Goal: Task Accomplishment & Management: Use online tool/utility

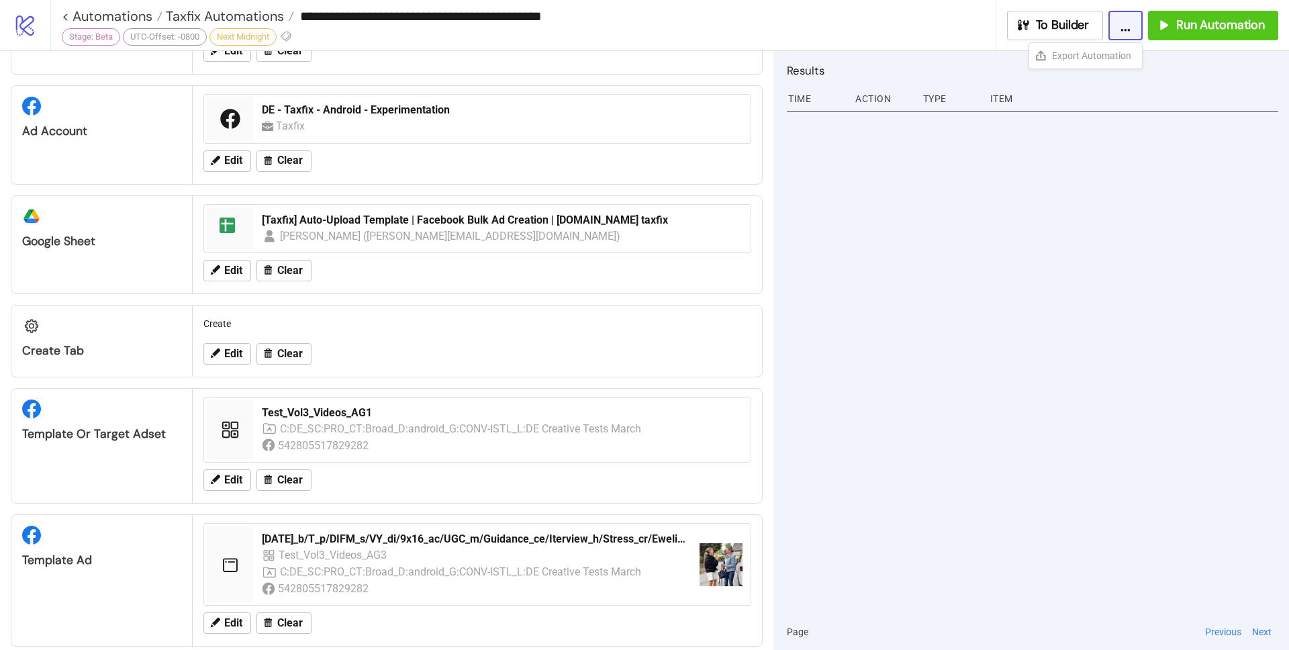
scroll to position [367, 0]
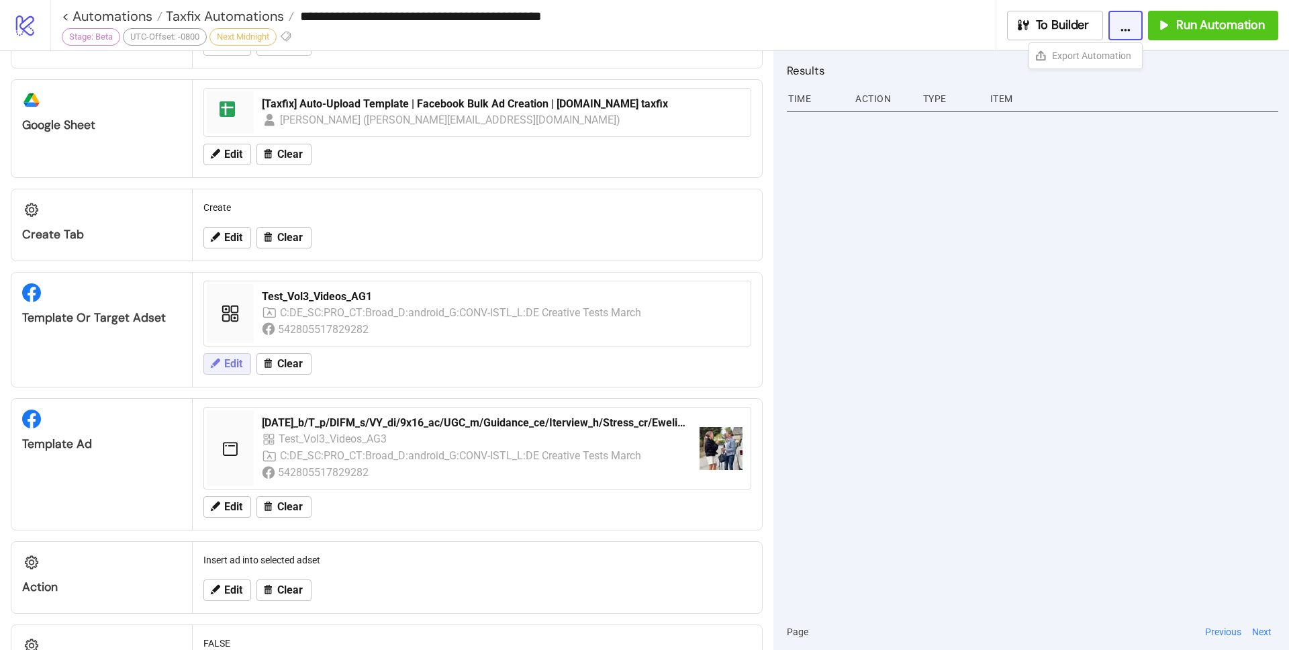
click at [230, 363] on span "Edit" at bounding box center [233, 364] width 18 height 12
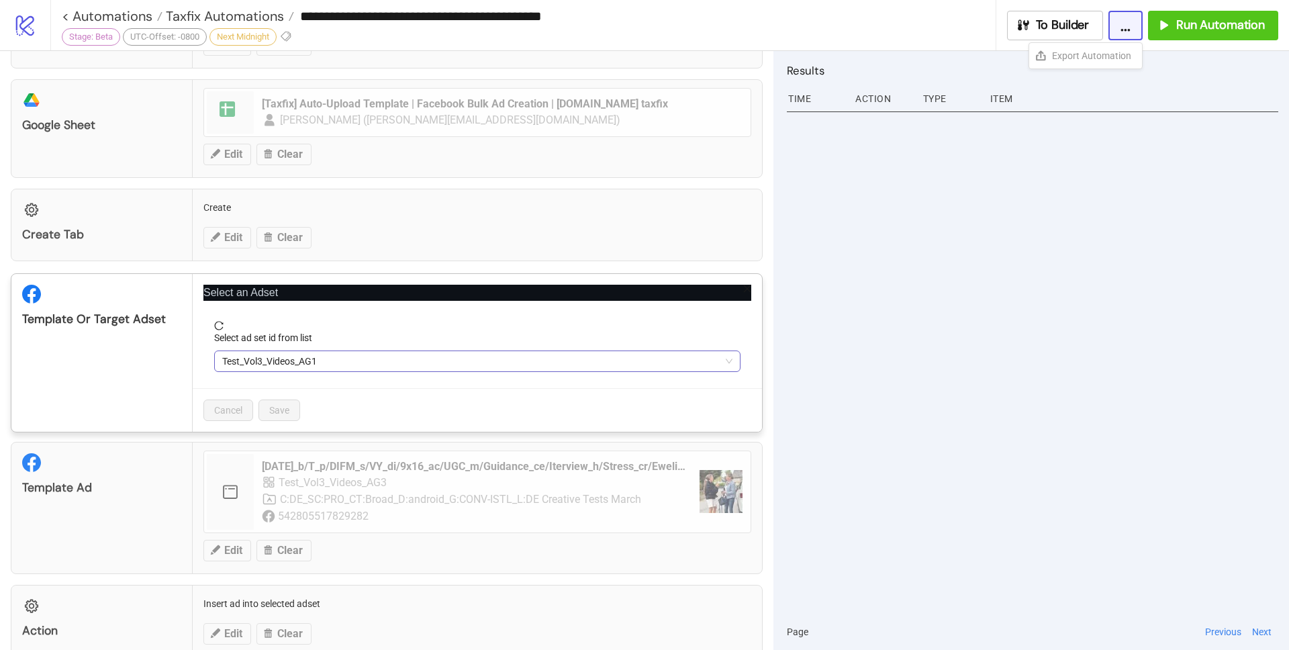
click at [364, 359] on span "Test_Vol3_Videos_AG1" at bounding box center [477, 361] width 510 height 20
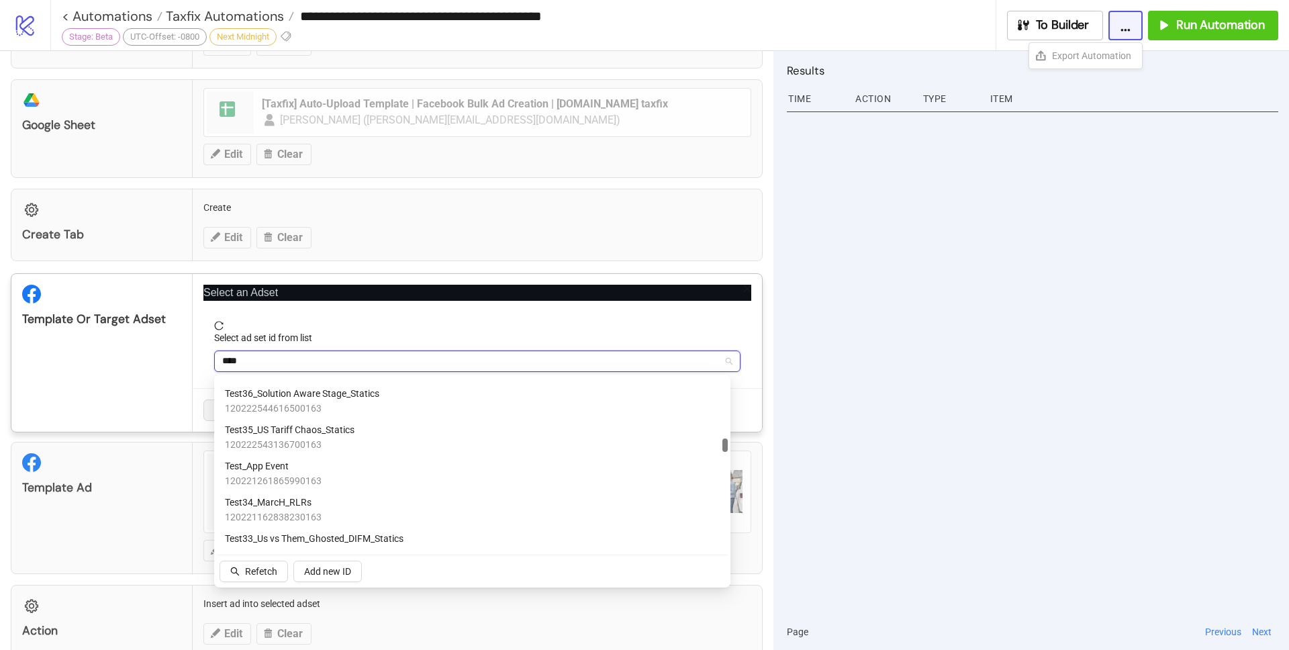
scroll to position [0, 0]
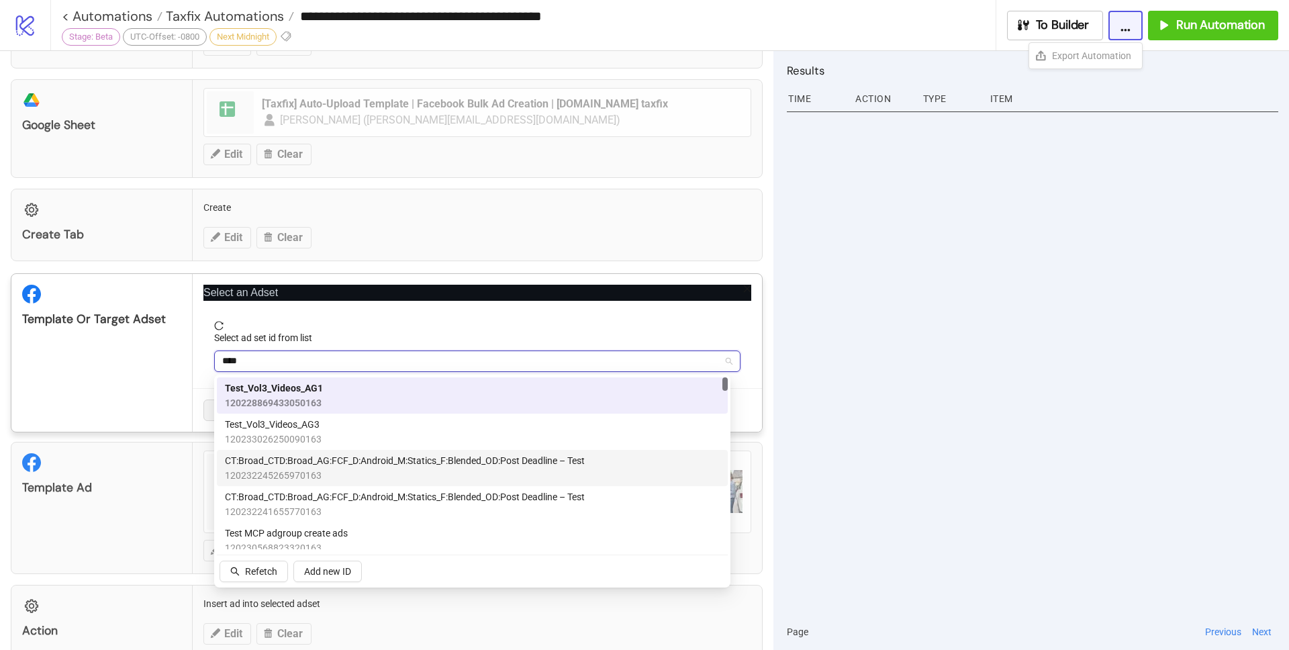
type input "****"
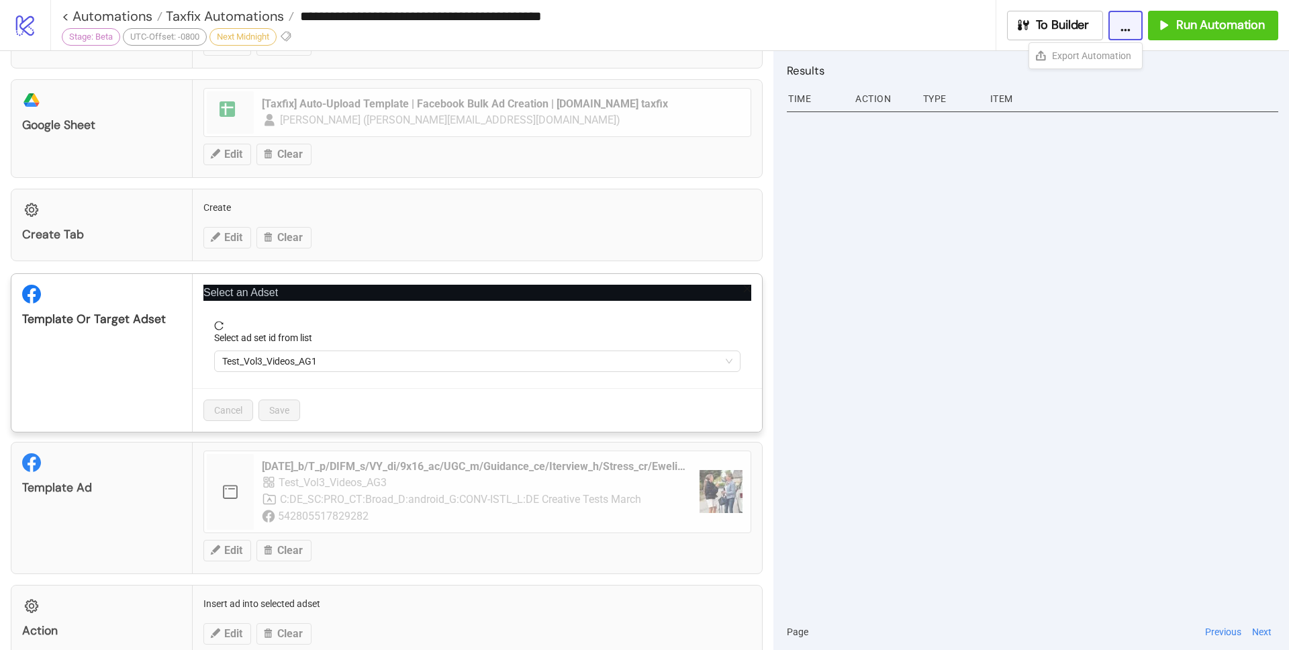
click at [819, 405] on div at bounding box center [1032, 360] width 491 height 506
click at [856, 272] on div "**********" at bounding box center [644, 325] width 1289 height 650
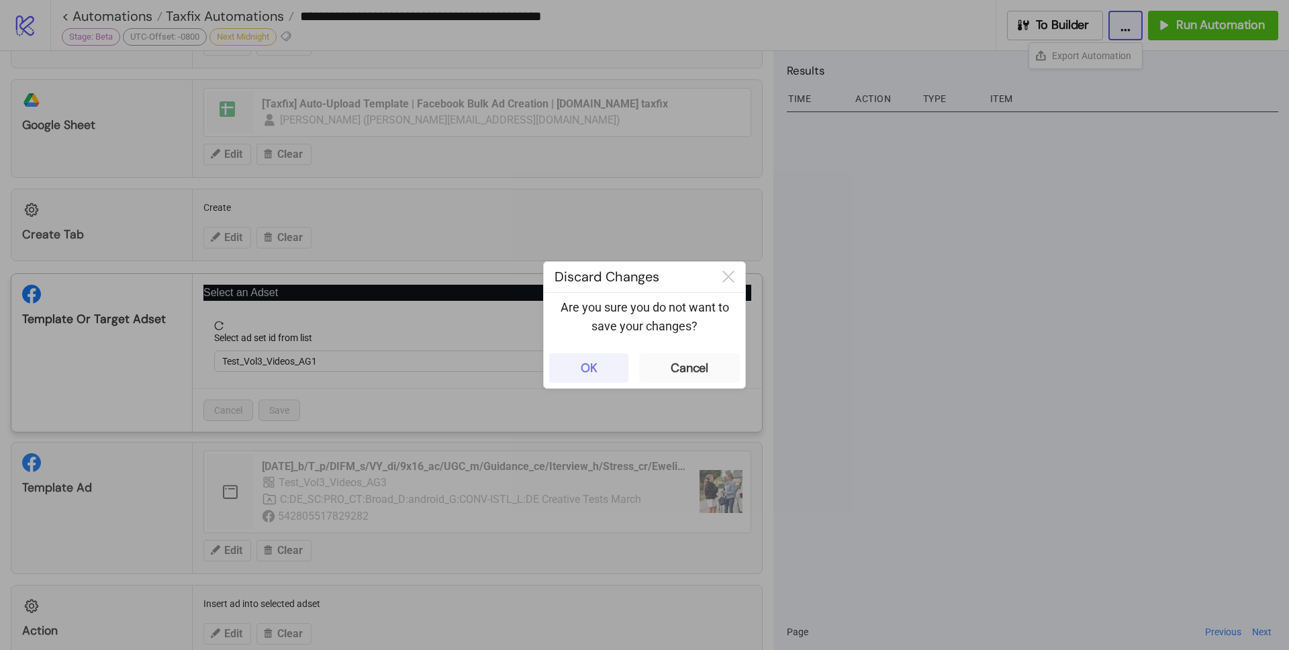
click at [616, 368] on button "OK" at bounding box center [588, 368] width 79 height 30
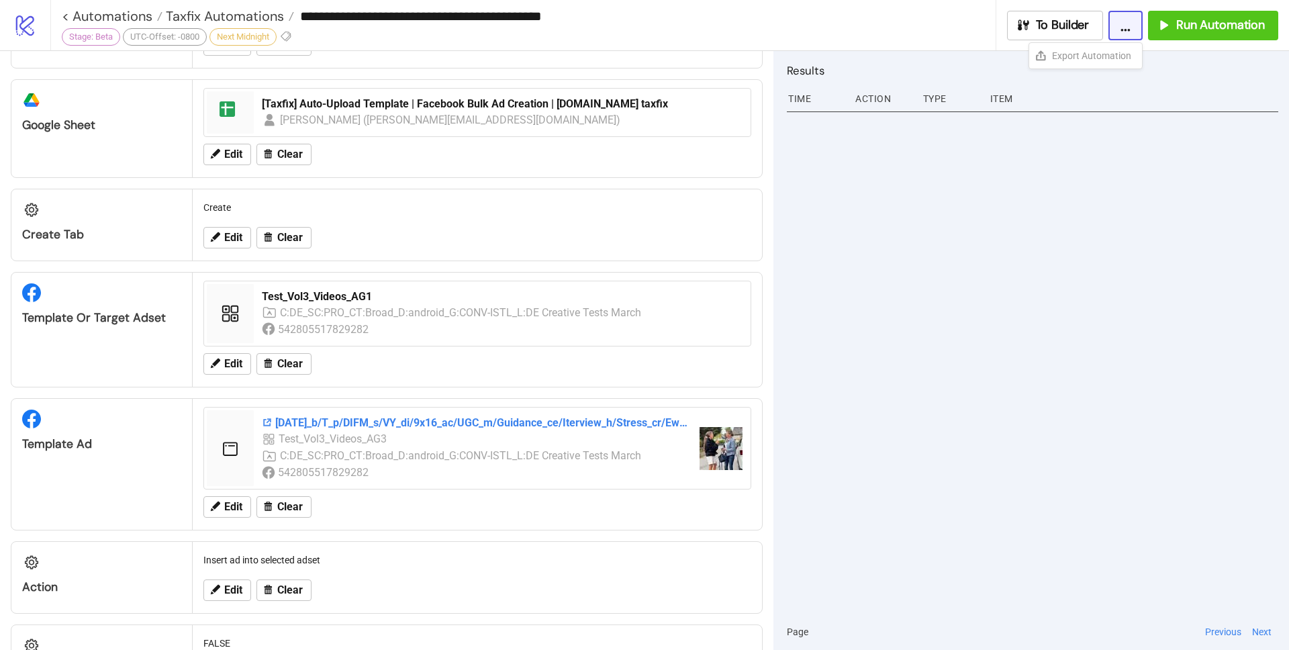
click at [520, 428] on div "[DATE]_b/T_p/DIFM_s/VY_di/9x16_ac/UGC_m/Guidance_ce/Iterview_h/Stress_cr/Ewelin…" at bounding box center [475, 423] width 427 height 15
click at [42, 318] on div "Template or Target Adset" at bounding box center [101, 317] width 159 height 15
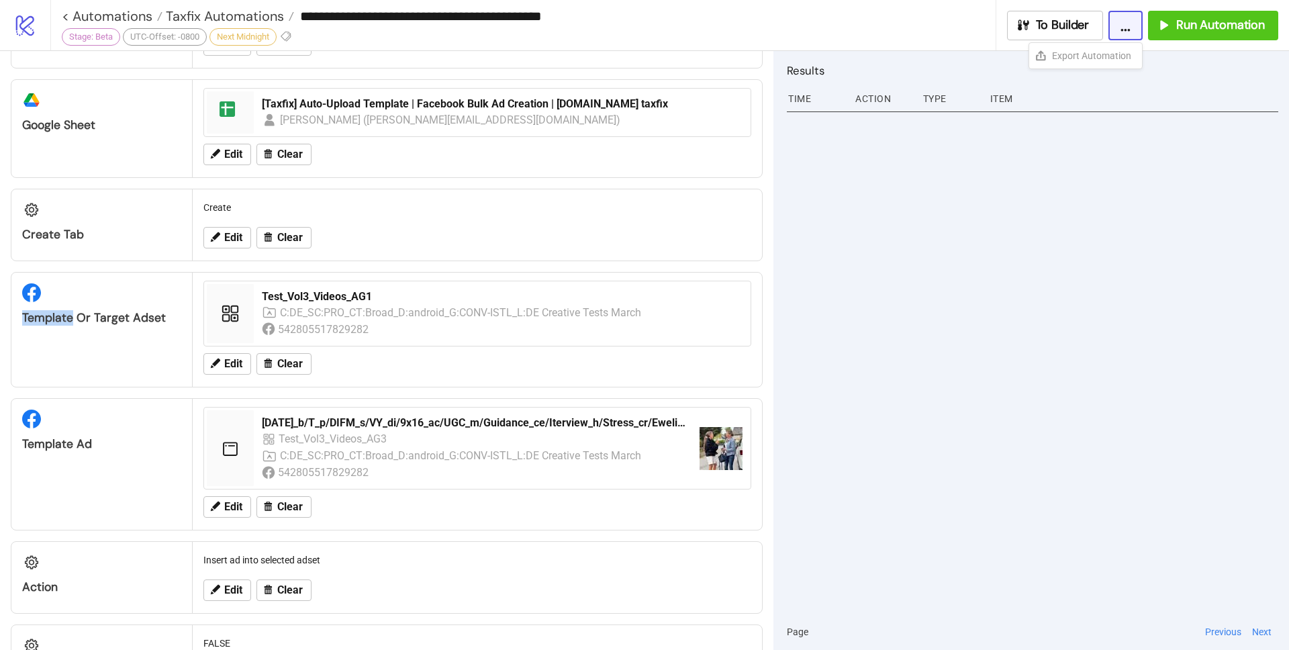
click at [42, 318] on div "Template or Target Adset" at bounding box center [101, 317] width 159 height 15
copy div "Template or Target Adset"
drag, startPoint x: 100, startPoint y: 445, endPoint x: 7, endPoint y: 444, distance: 92.7
click at [7, 444] on div "Configuration Library Paid Acquisition Library (Taxfix SE Brand) Edit Clear Sea…" at bounding box center [386, 350] width 773 height 599
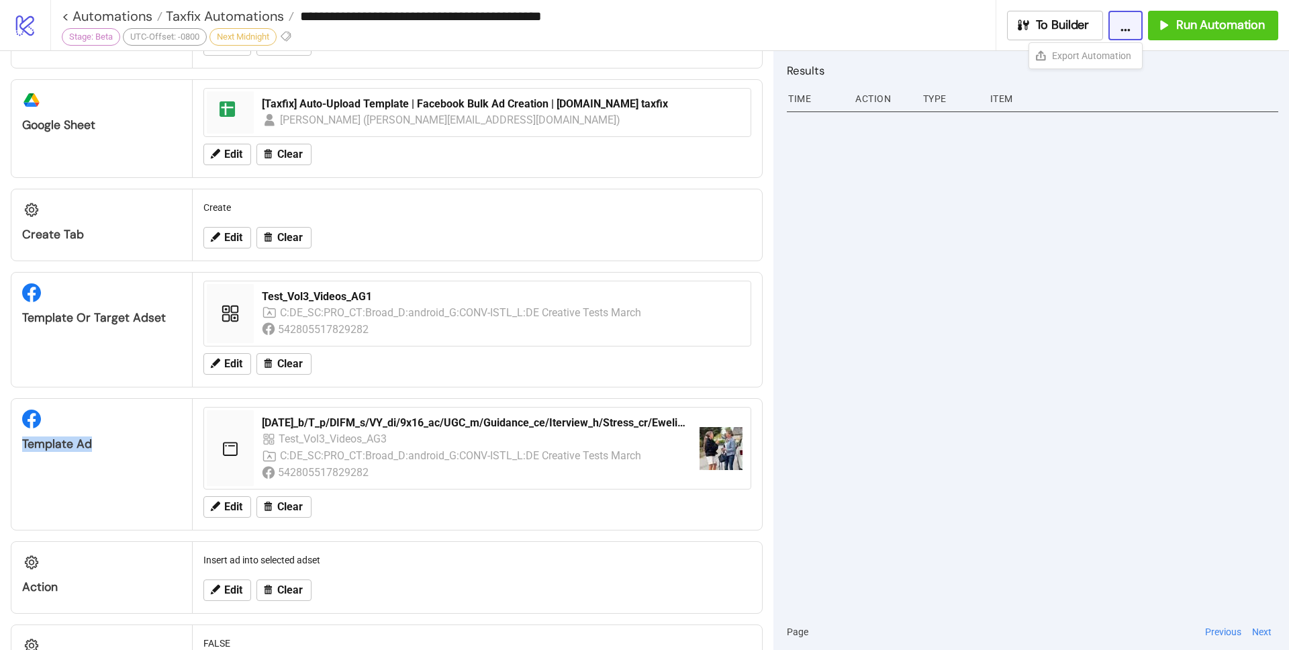
copy div "Template Ad"
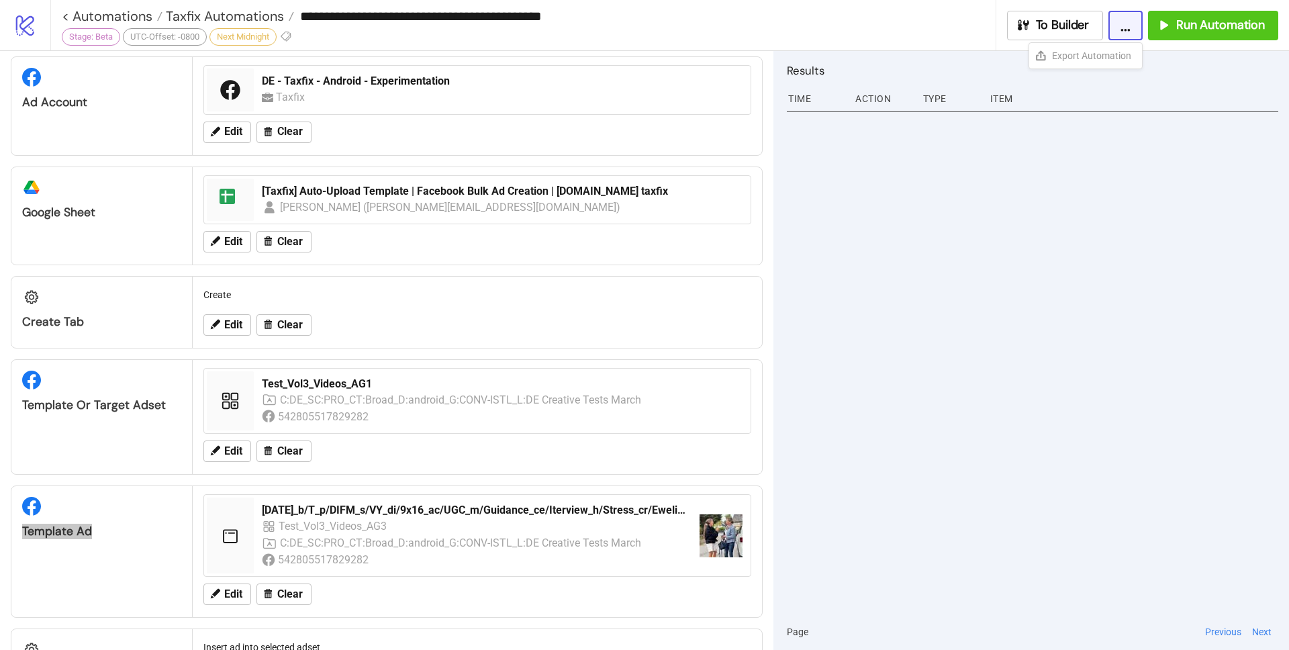
scroll to position [277, 0]
